Goal: Information Seeking & Learning: Check status

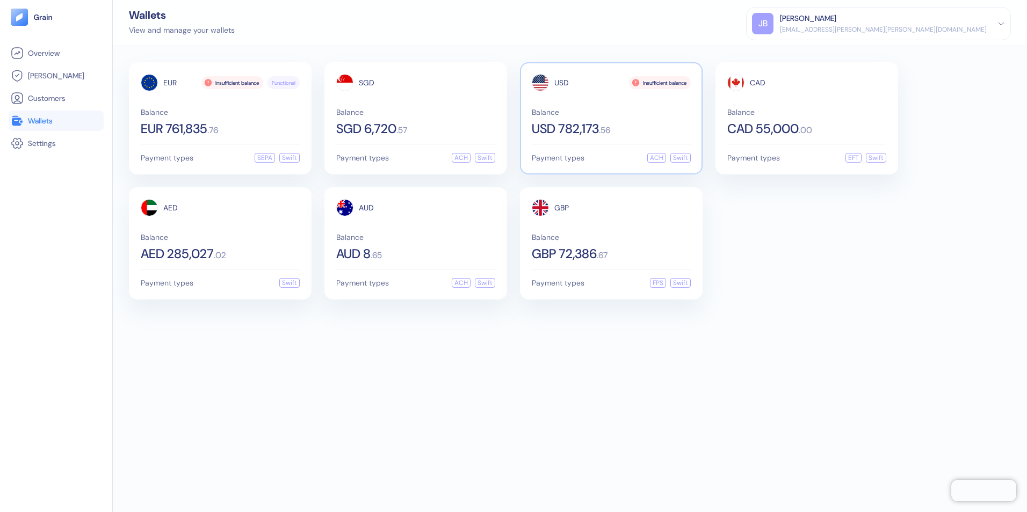
click at [620, 119] on div "Balance USD 782,173 . 56" at bounding box center [611, 121] width 159 height 27
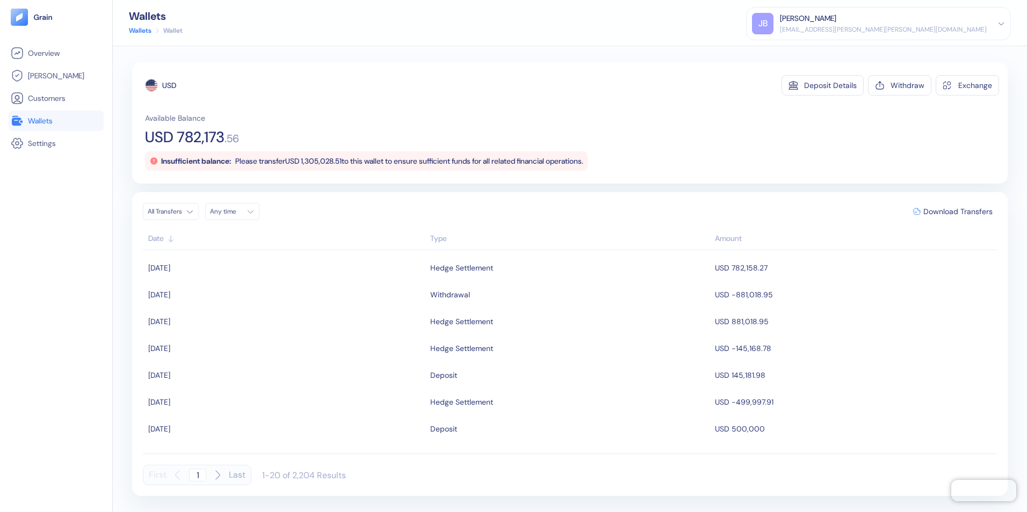
click at [34, 125] on span "Wallets" at bounding box center [40, 120] width 25 height 11
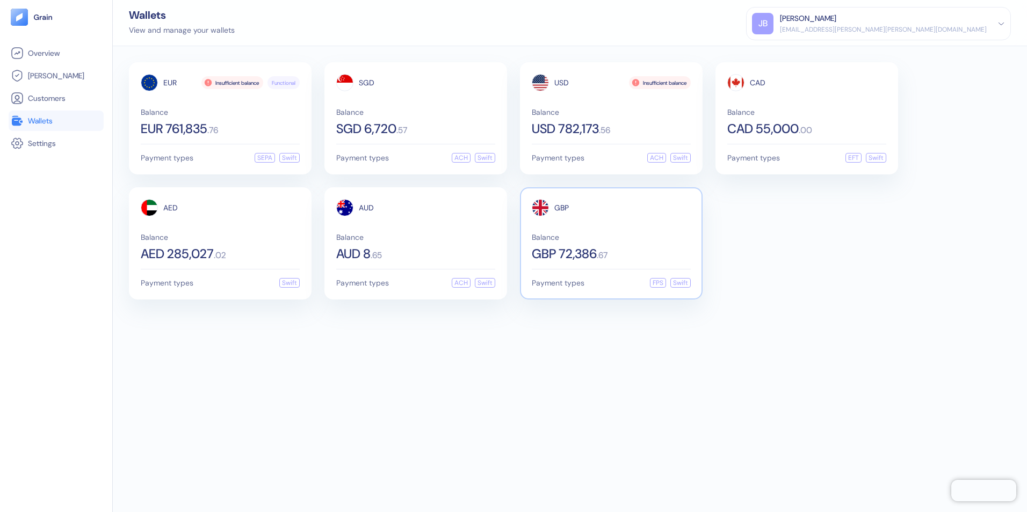
click at [615, 234] on span "Balance" at bounding box center [611, 238] width 159 height 8
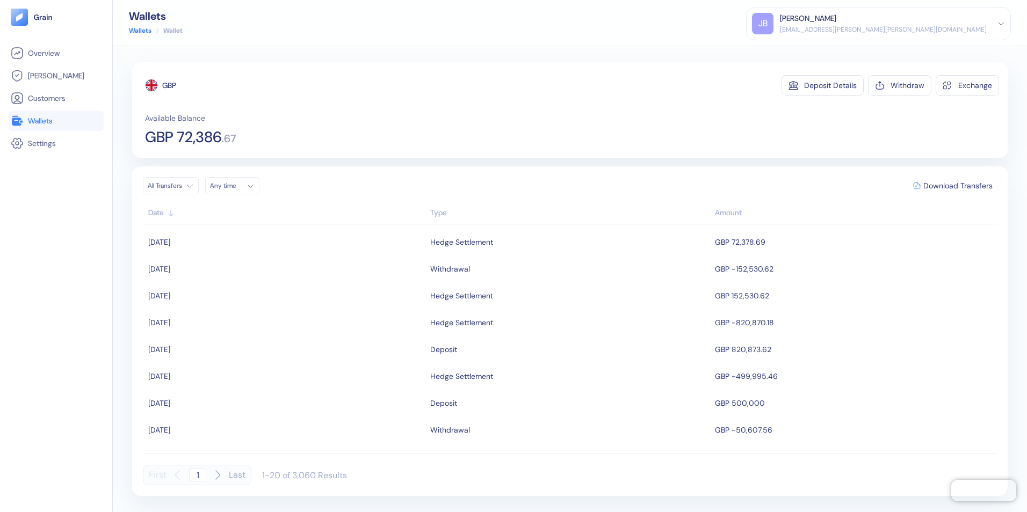
click at [46, 118] on span "Wallets" at bounding box center [40, 120] width 25 height 11
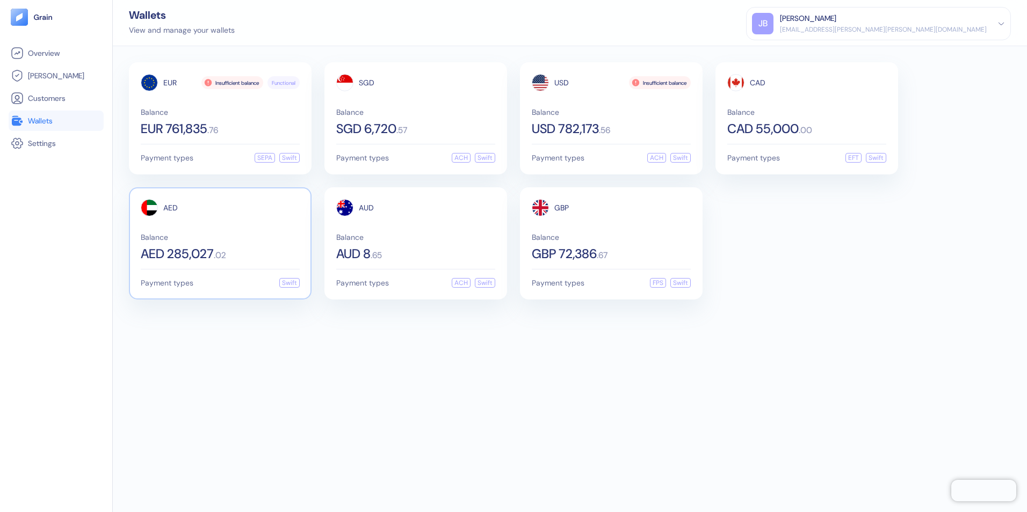
click at [266, 247] on div "Balance AED 285,027 . 02" at bounding box center [220, 247] width 159 height 27
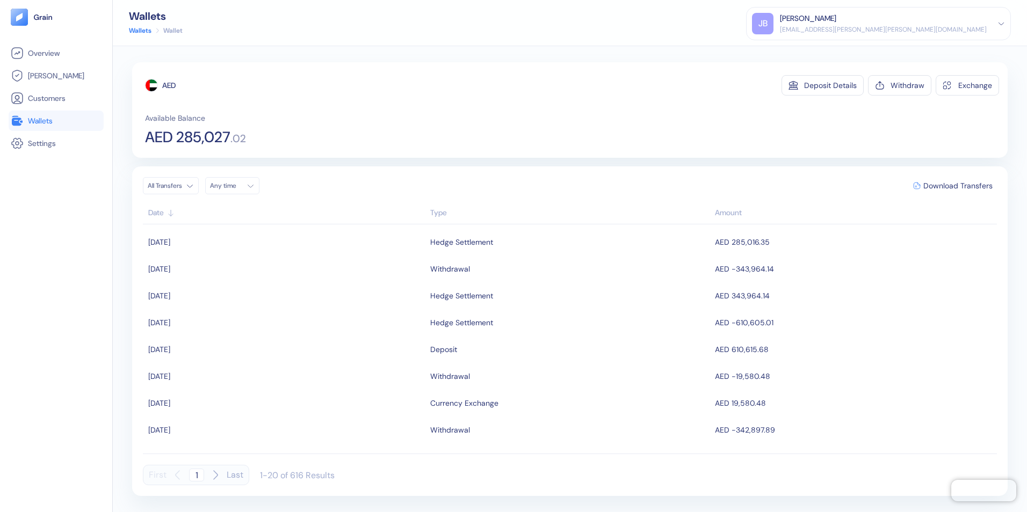
click at [42, 120] on span "Wallets" at bounding box center [40, 120] width 25 height 11
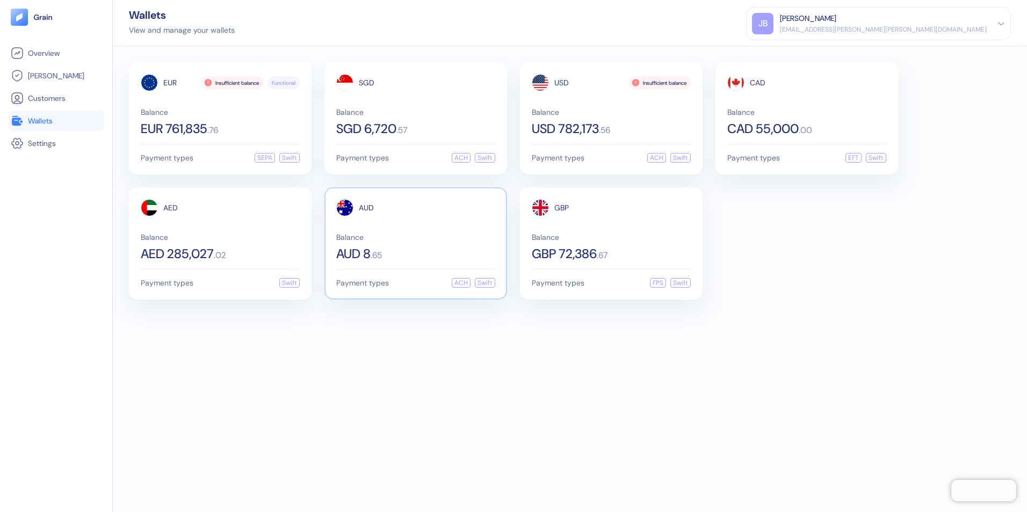
click at [405, 236] on span "Balance" at bounding box center [415, 238] width 159 height 8
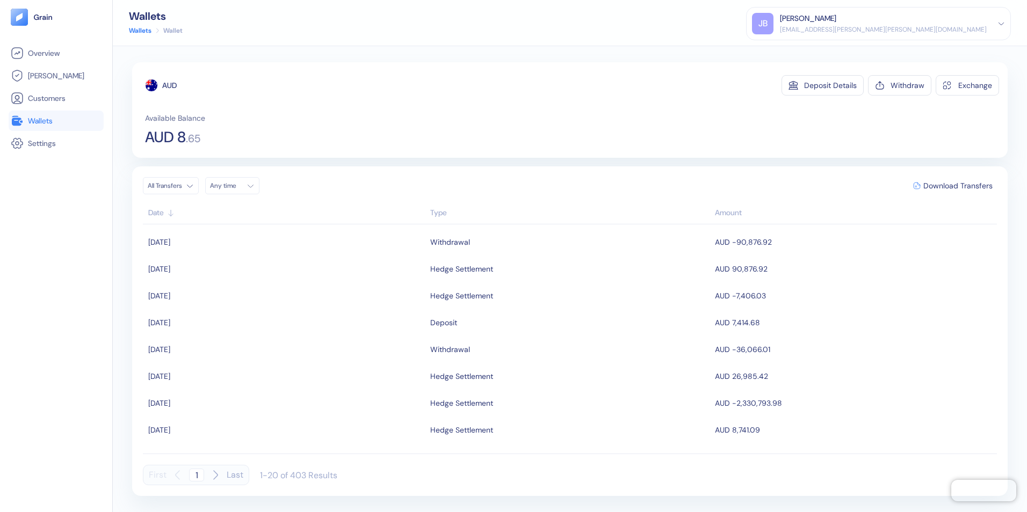
click at [51, 118] on span "Wallets" at bounding box center [40, 120] width 25 height 11
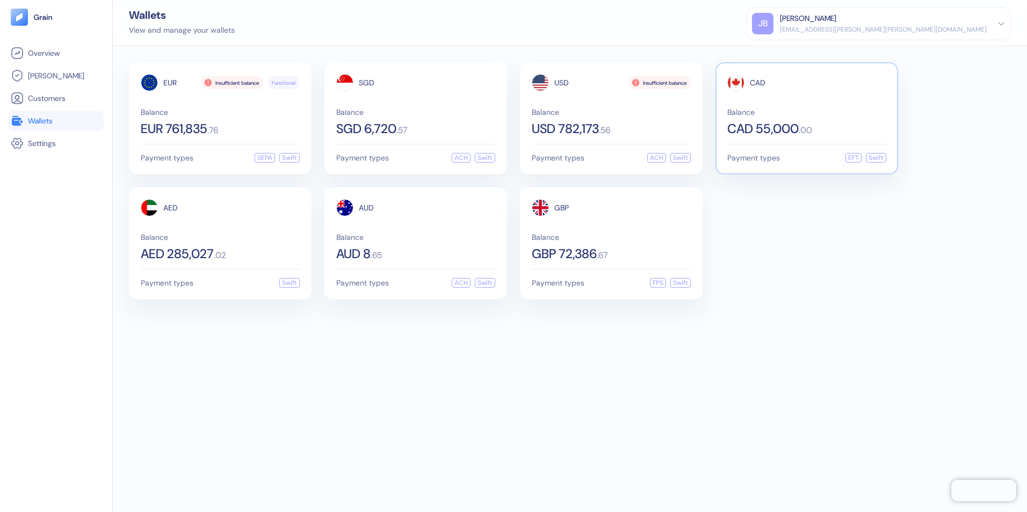
click at [778, 117] on div "Balance CAD 55,000 . 00" at bounding box center [806, 121] width 159 height 27
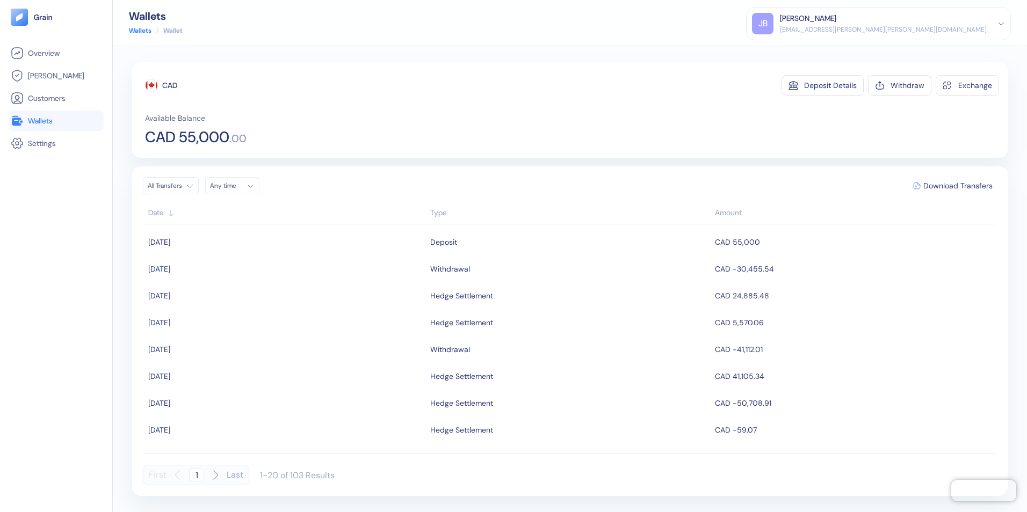
click at [39, 113] on li "Wallets" at bounding box center [56, 121] width 95 height 20
click at [40, 119] on span "Wallets" at bounding box center [40, 120] width 25 height 11
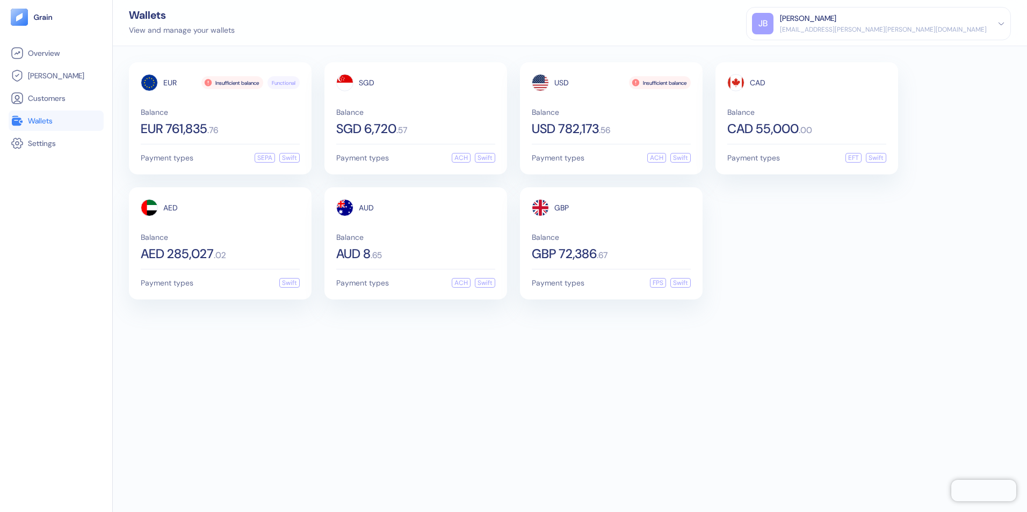
click at [549, 465] on div "EUR Insufficient balance Functional Balance EUR 761,835 . 76 Payment types SEPA…" at bounding box center [570, 279] width 914 height 466
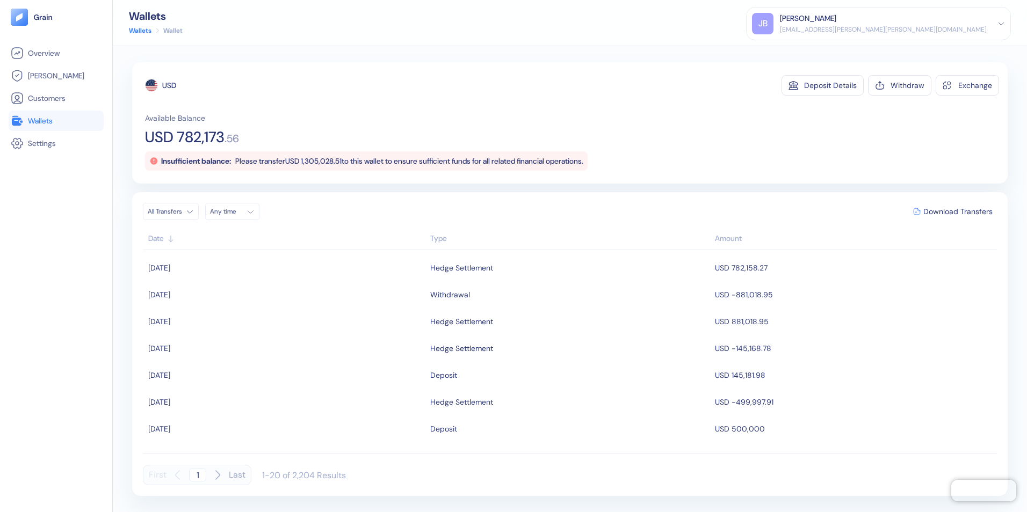
click at [41, 122] on span "Wallets" at bounding box center [40, 120] width 25 height 11
